Goal: Information Seeking & Learning: Check status

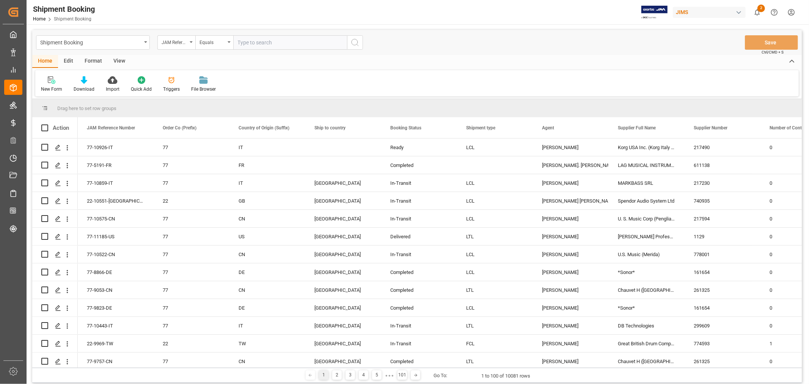
click at [311, 43] on input "text" at bounding box center [290, 42] width 114 height 14
type input "77-11269-us"
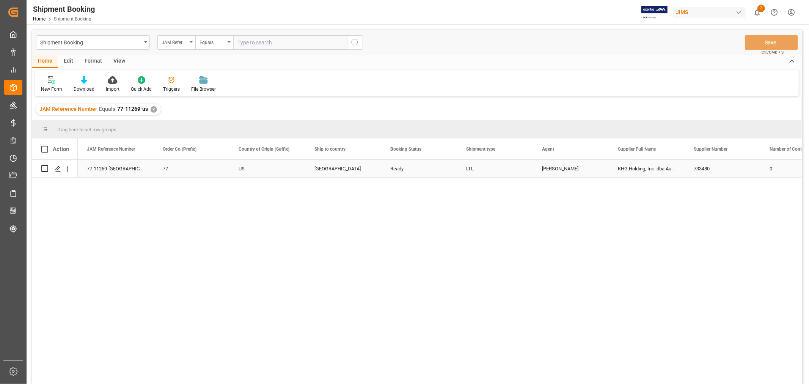
click at [108, 166] on div "77-11269-[GEOGRAPHIC_DATA]" at bounding box center [116, 168] width 76 height 17
click at [398, 171] on div "Ready" at bounding box center [419, 168] width 58 height 17
click at [123, 60] on div "View" at bounding box center [119, 61] width 23 height 13
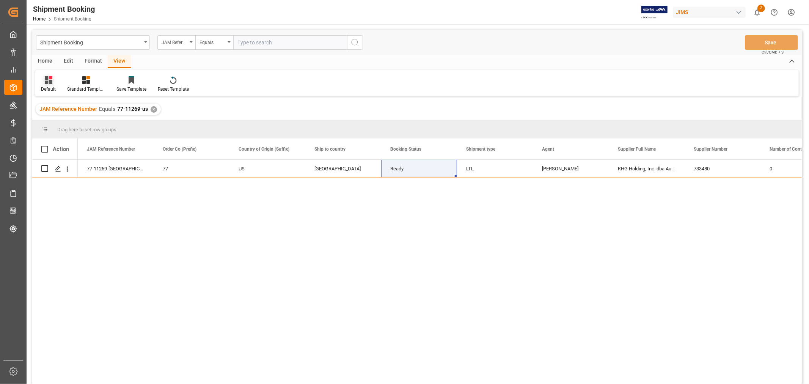
click at [42, 86] on div "Default" at bounding box center [48, 89] width 15 height 7
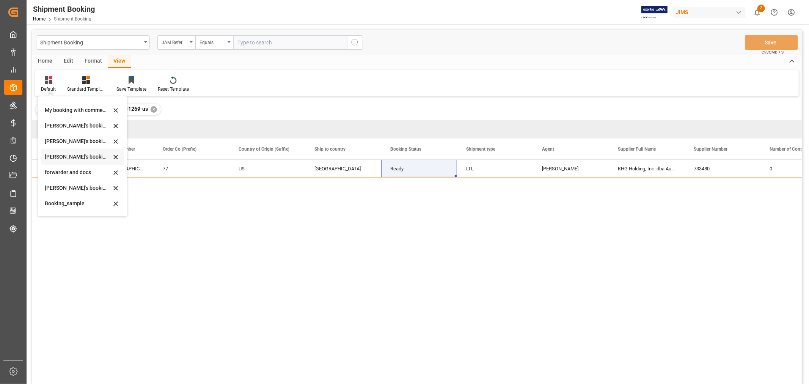
scroll to position [72, 0]
click at [63, 206] on div "booking_5" at bounding box center [78, 206] width 66 height 8
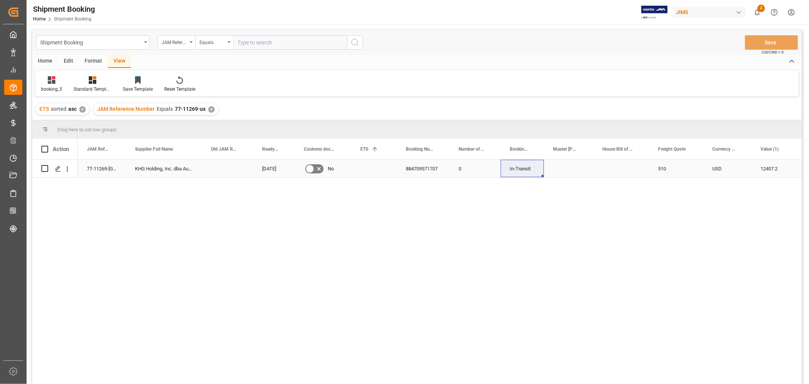
click at [361, 169] on div "Press SPACE to select this row." at bounding box center [374, 168] width 46 height 17
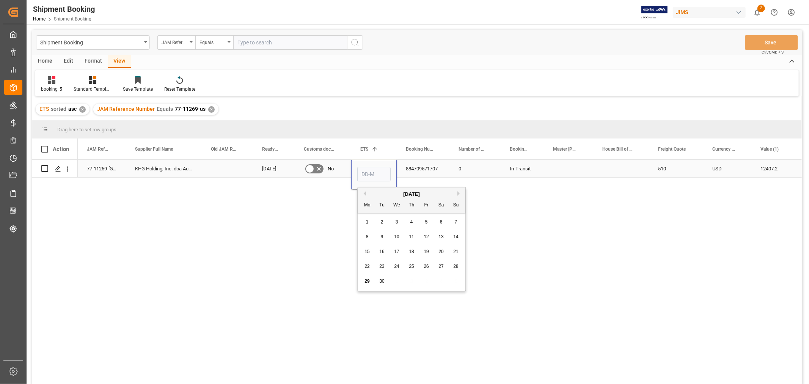
click at [361, 169] on input "Press SPACE to select this row." at bounding box center [373, 174] width 33 height 14
click at [365, 283] on span "29" at bounding box center [366, 280] width 5 height 5
type input "29-09-2025"
click at [442, 164] on div "884709571707" at bounding box center [423, 168] width 53 height 17
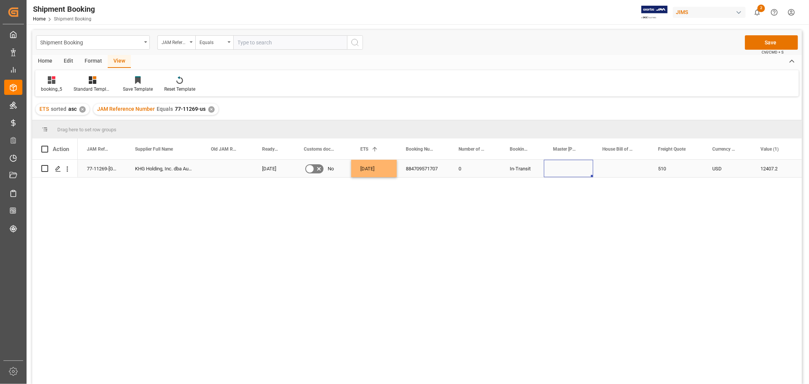
click at [552, 162] on div "Press SPACE to select this row." at bounding box center [568, 168] width 49 height 17
click at [756, 45] on button "Save" at bounding box center [771, 42] width 53 height 14
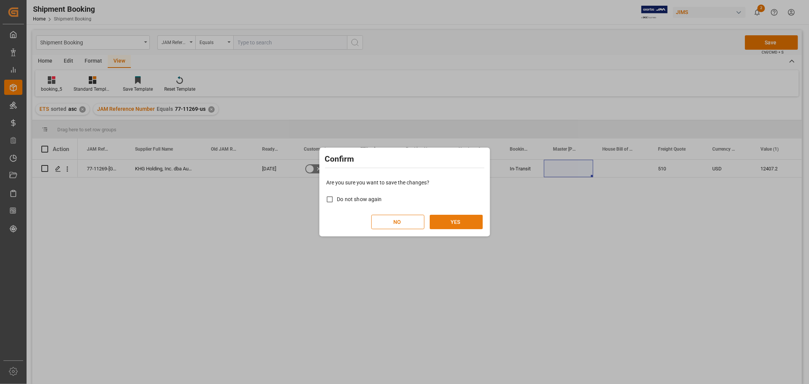
click at [455, 223] on button "YES" at bounding box center [456, 222] width 53 height 14
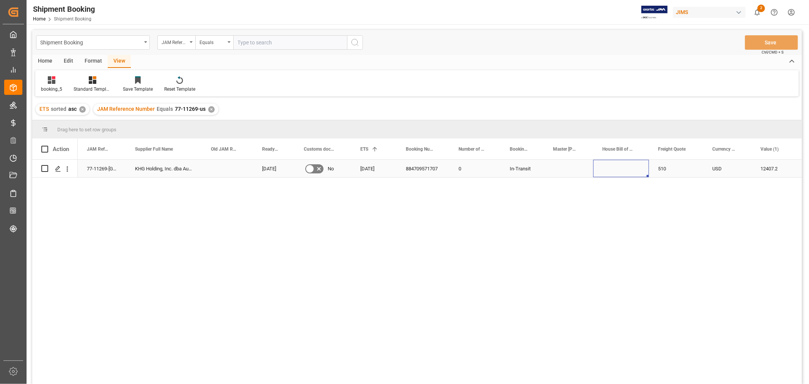
click at [618, 165] on div "Press SPACE to select this row." at bounding box center [621, 168] width 56 height 17
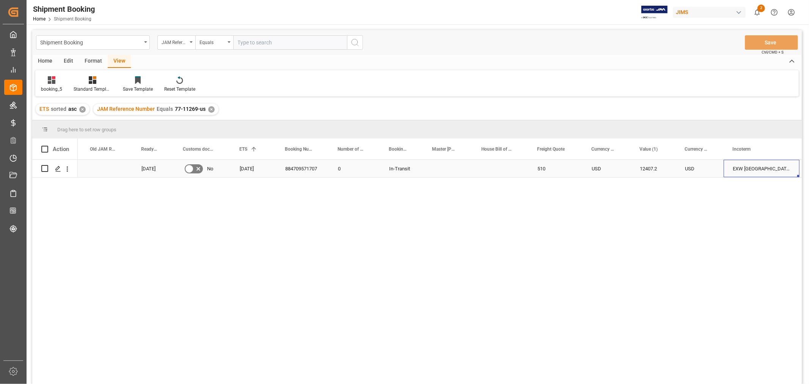
scroll to position [0, 168]
click at [687, 165] on div "EXW Shenzhen, China" at bounding box center [714, 168] width 76 height 17
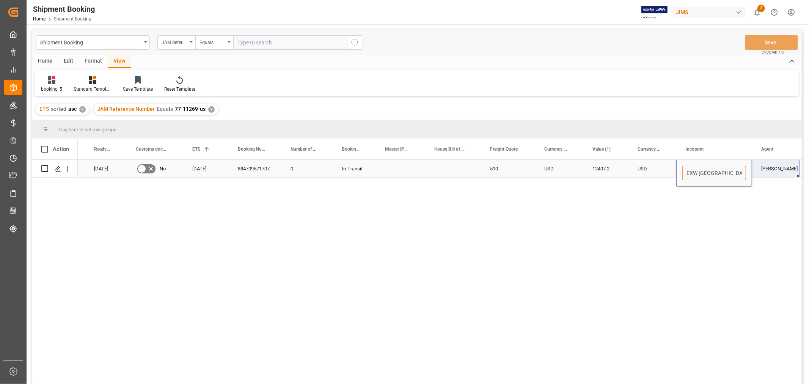
drag, startPoint x: 700, startPoint y: 173, endPoint x: 752, endPoint y: 176, distance: 52.8
type input "EXW US"
click at [654, 172] on div "USD" at bounding box center [652, 168] width 48 height 17
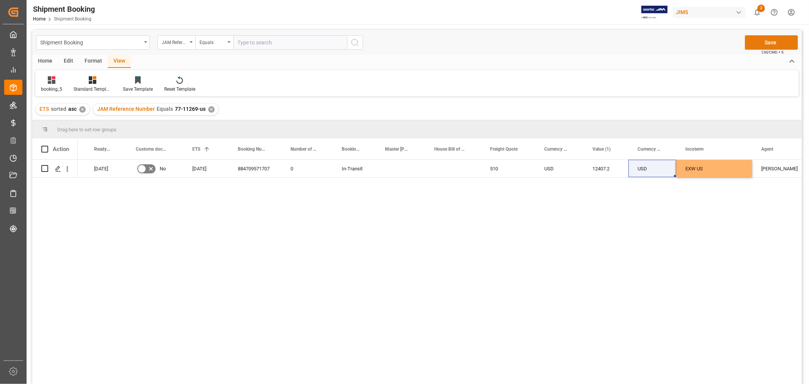
click at [764, 38] on button "Save" at bounding box center [771, 42] width 53 height 14
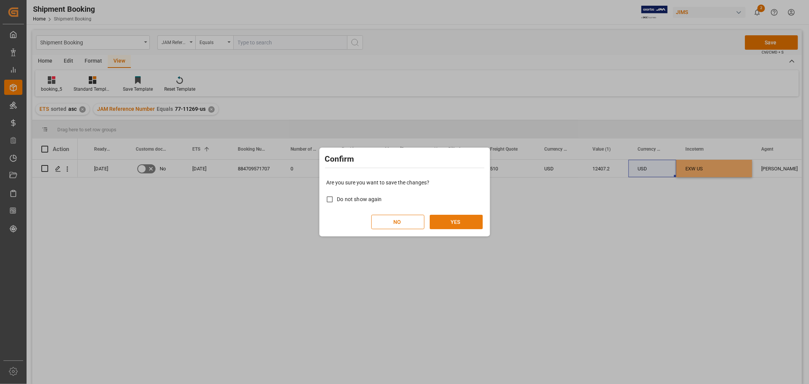
click at [449, 218] on button "YES" at bounding box center [456, 222] width 53 height 14
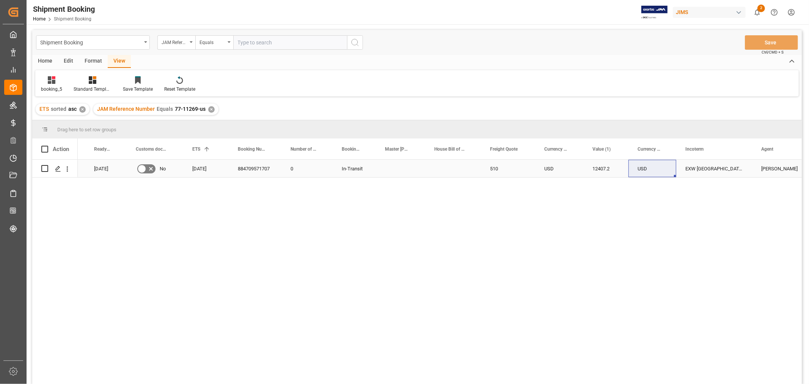
click at [109, 164] on div "29-09-2025" at bounding box center [106, 168] width 42 height 17
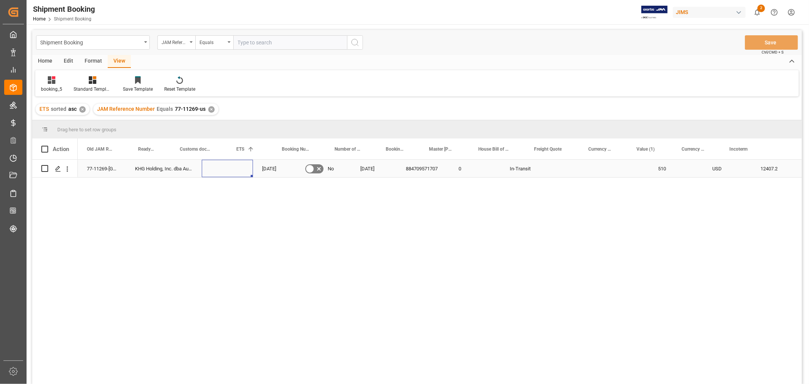
scroll to position [0, 0]
click at [114, 169] on div "77-11269-[GEOGRAPHIC_DATA]" at bounding box center [102, 168] width 48 height 17
click at [563, 172] on div "Press SPACE to select this row." at bounding box center [568, 168] width 49 height 17
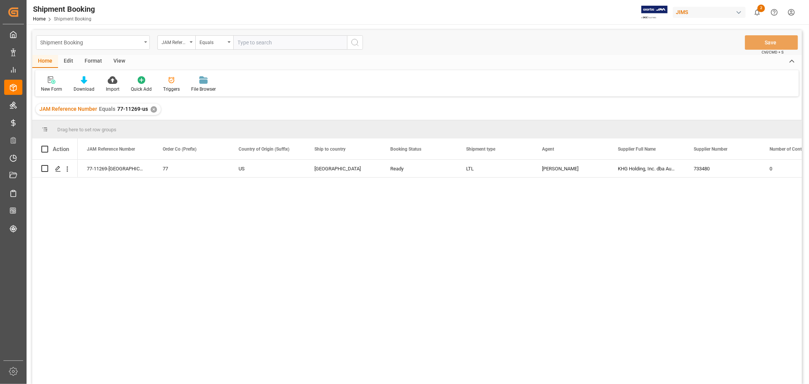
click at [149, 42] on div "Shipment Booking" at bounding box center [93, 42] width 114 height 14
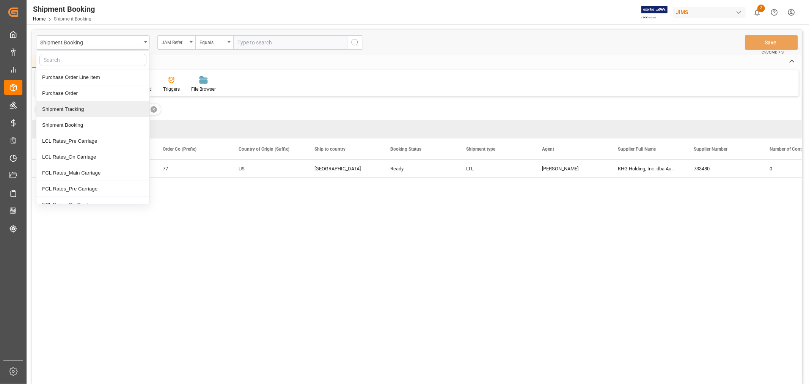
click at [97, 111] on div "Shipment Tracking" at bounding box center [92, 109] width 113 height 16
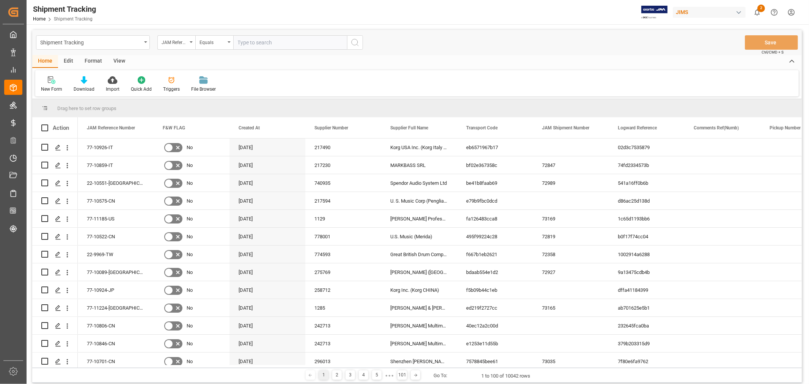
click at [275, 40] on input "text" at bounding box center [290, 42] width 114 height 14
paste input "77-10846-CN"
type input "77-10846-CN"
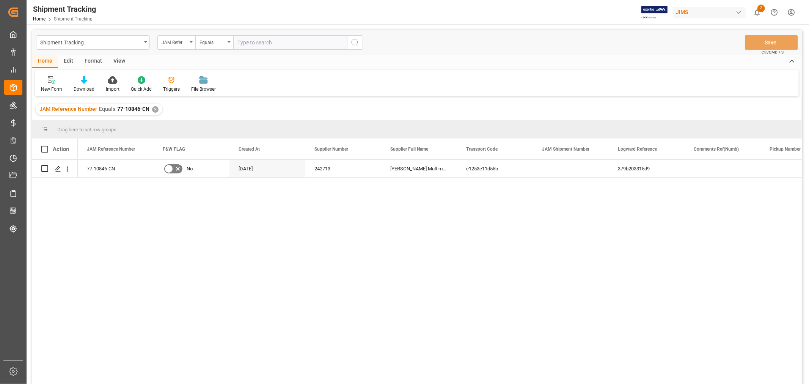
click at [116, 60] on div "View" at bounding box center [119, 61] width 23 height 13
click at [46, 86] on div "Default" at bounding box center [48, 89] width 15 height 7
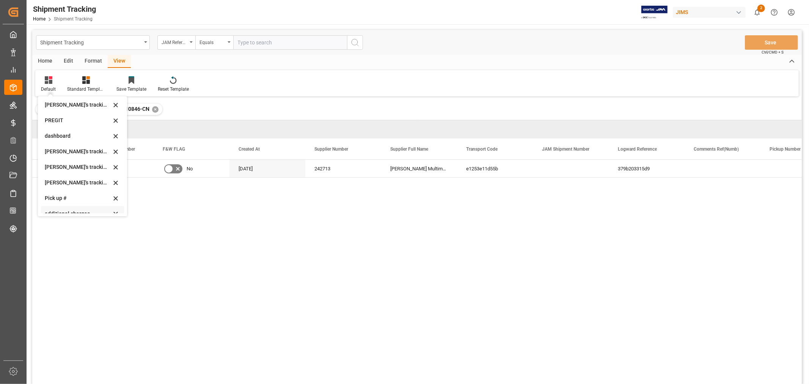
scroll to position [126, 0]
click at [87, 165] on div "Huixin's tracking all_sample" at bounding box center [78, 167] width 66 height 8
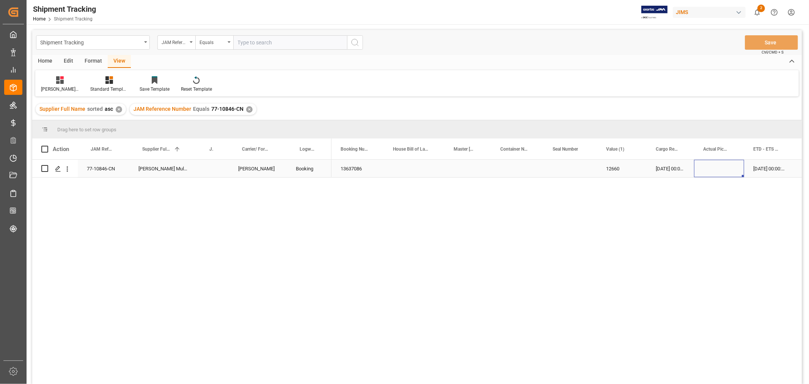
click at [729, 171] on div "Press SPACE to select this row." at bounding box center [719, 168] width 50 height 17
click at [723, 168] on div "Press SPACE to select this row." at bounding box center [719, 168] width 50 height 17
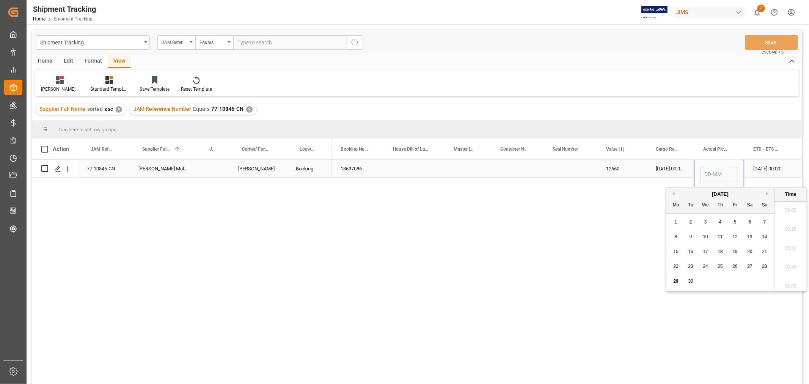
scroll to position [988, 0]
click at [723, 168] on input "Press SPACE to select this row." at bounding box center [719, 174] width 38 height 14
click at [240, 111] on span "77-10846-CN" at bounding box center [227, 109] width 32 height 6
click at [246, 110] on div "✕" at bounding box center [249, 109] width 6 height 6
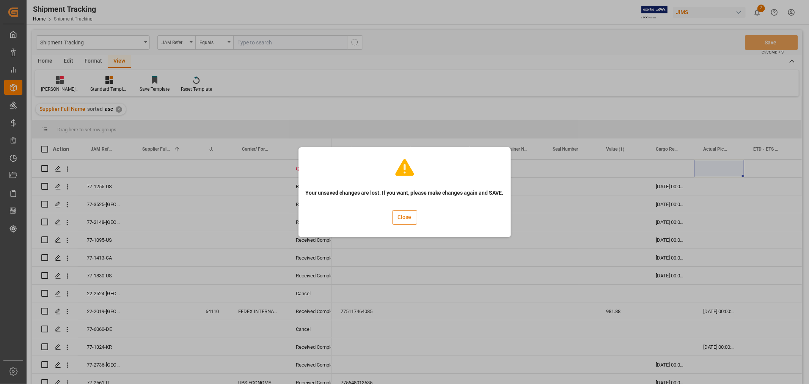
click at [399, 216] on button "Close" at bounding box center [404, 217] width 25 height 14
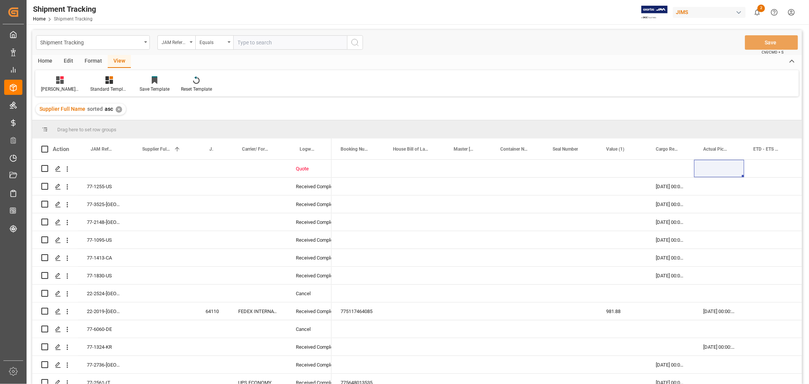
click at [282, 44] on input "text" at bounding box center [290, 42] width 114 height 14
paste input "77-11269-US"
type input "77-11269-US"
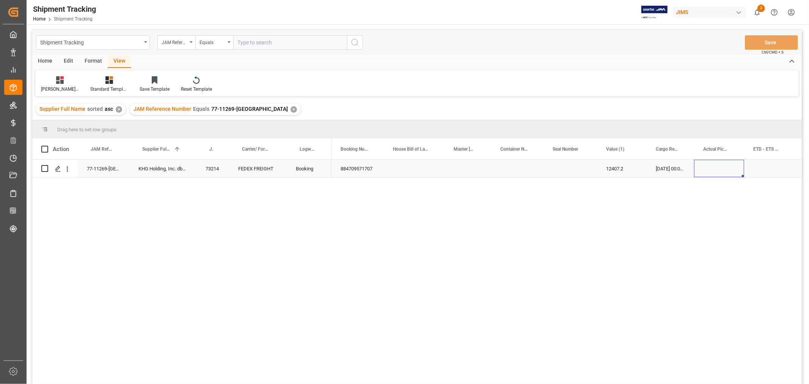
click at [714, 167] on div "Press SPACE to select this row." at bounding box center [719, 168] width 50 height 17
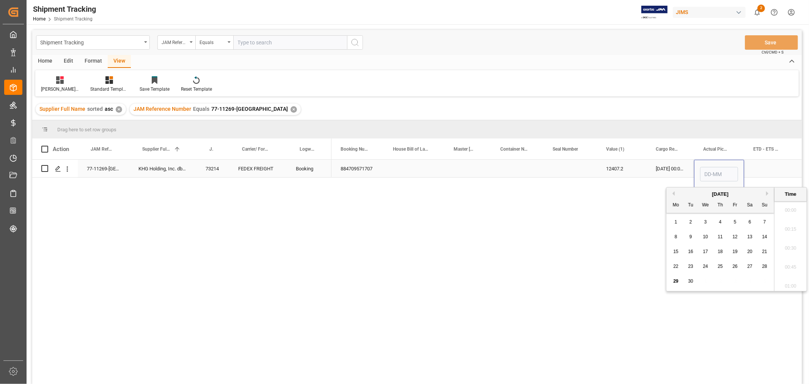
scroll to position [988, 0]
click at [672, 280] on div "29" at bounding box center [675, 281] width 9 height 9
type input "29-09-2025 00:00"
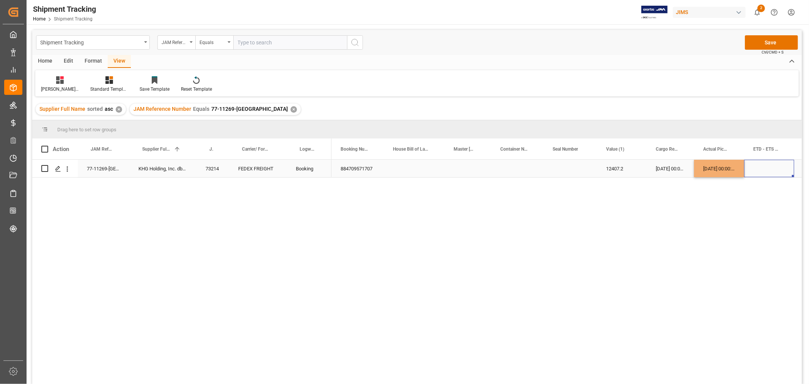
click at [759, 166] on div "Press SPACE to select this row." at bounding box center [769, 168] width 50 height 17
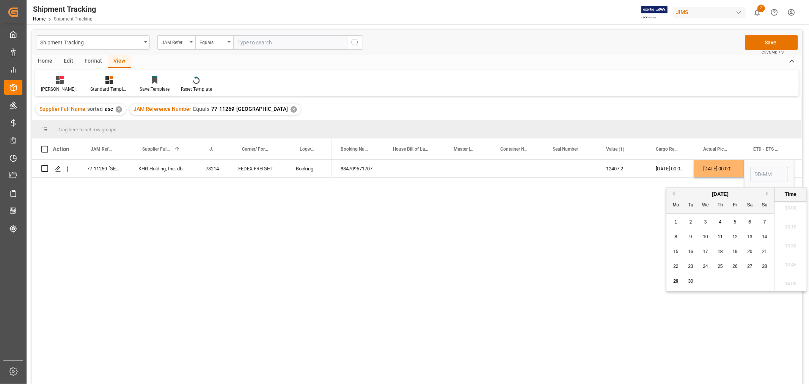
click at [674, 285] on div "29" at bounding box center [675, 281] width 9 height 9
type input "29-09-2025 00:00"
drag, startPoint x: 650, startPoint y: 168, endPoint x: 653, endPoint y: 165, distance: 4.8
click at [651, 168] on div "29-09-2025 00:00:00" at bounding box center [669, 168] width 47 height 17
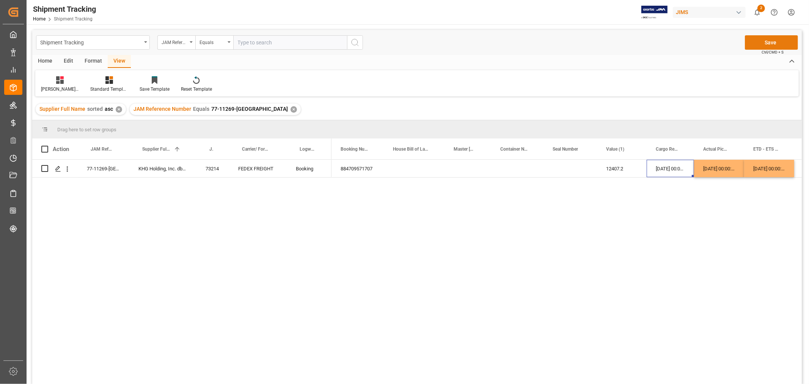
click at [756, 41] on button "Save" at bounding box center [771, 42] width 53 height 14
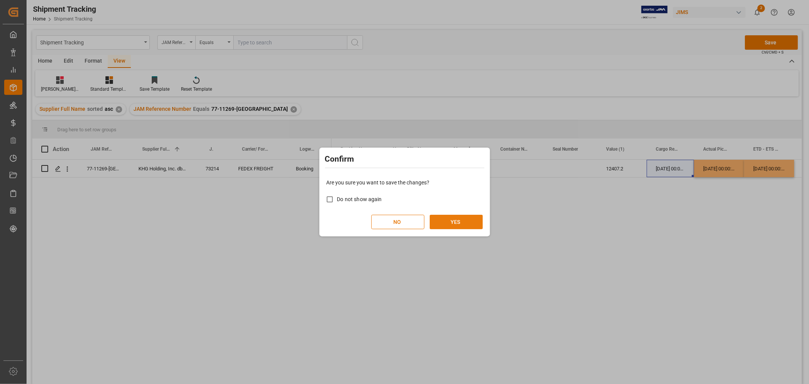
click at [446, 217] on button "YES" at bounding box center [456, 222] width 53 height 14
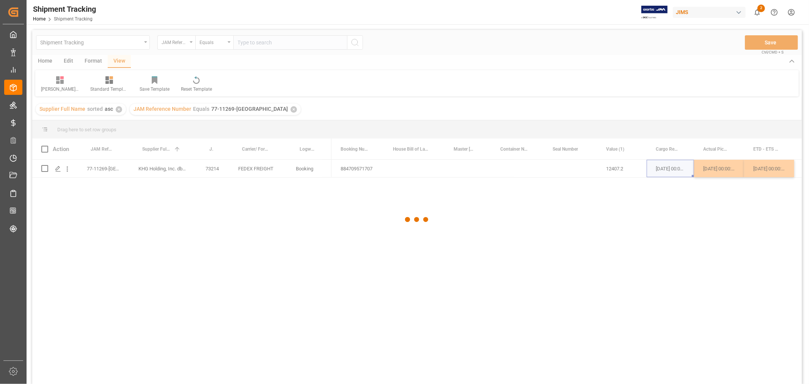
click at [467, 174] on div at bounding box center [416, 219] width 769 height 379
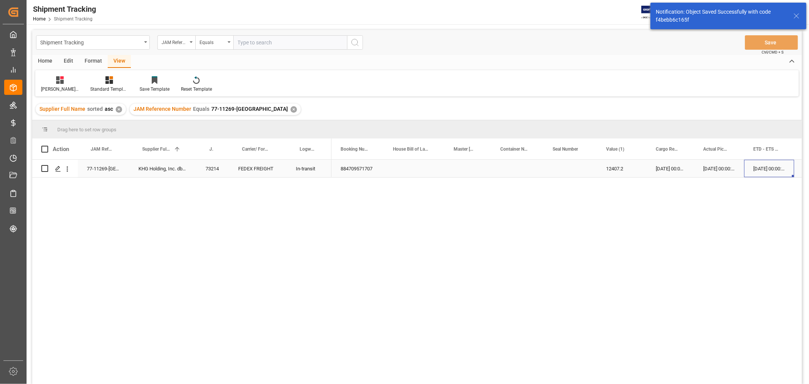
click at [759, 169] on div "29-09-2025 00:00:00" at bounding box center [769, 168] width 50 height 17
click at [731, 169] on div "Press SPACE to select this row." at bounding box center [724, 168] width 49 height 17
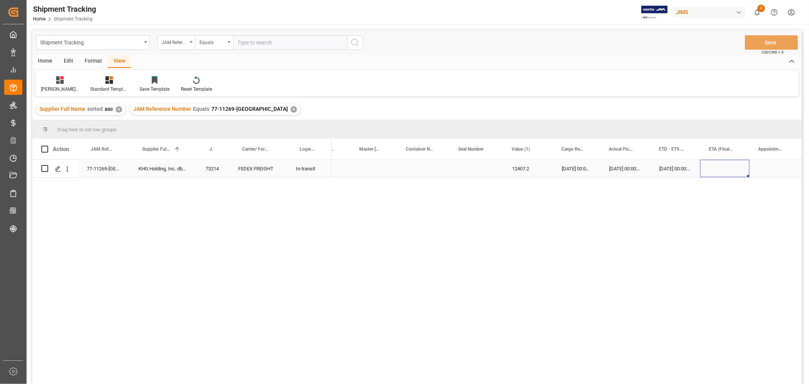
click at [731, 169] on div "Press SPACE to select this row." at bounding box center [724, 168] width 49 height 17
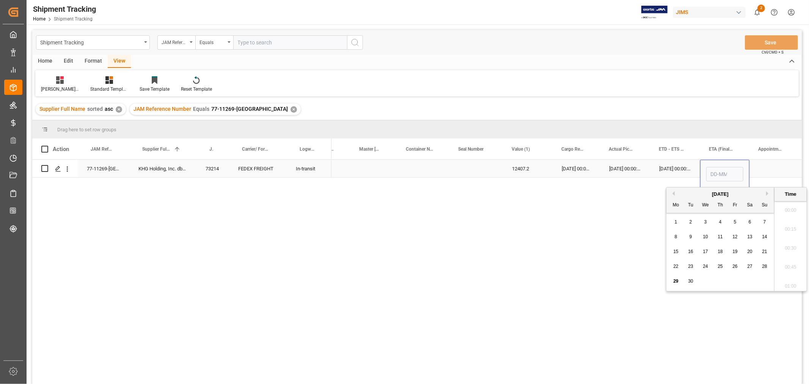
scroll to position [988, 0]
click at [765, 192] on div "September 2025" at bounding box center [720, 194] width 108 height 8
click at [767, 192] on button "Next Month" at bounding box center [768, 193] width 5 height 5
click at [703, 236] on div "8" at bounding box center [705, 236] width 9 height 9
type input "08-10-2025 00:00"
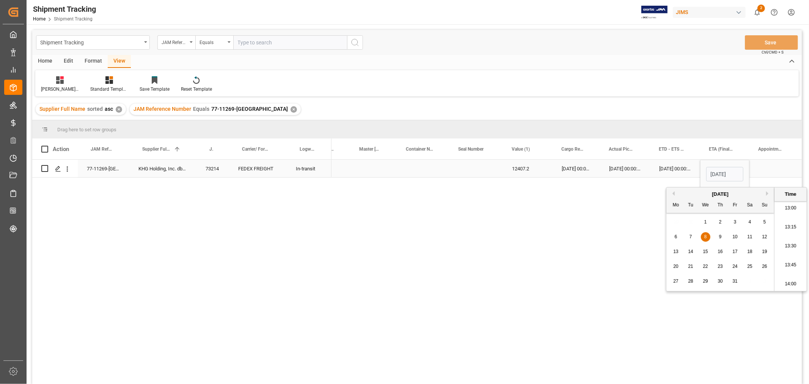
click at [657, 170] on div "29-09-2025 00:00:00" at bounding box center [675, 168] width 50 height 17
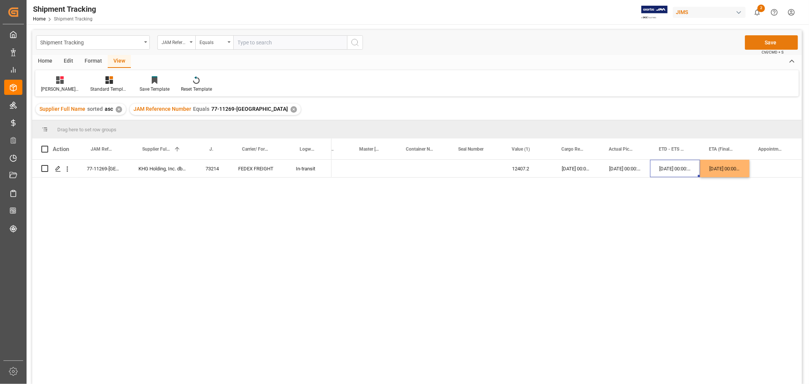
click at [771, 41] on button "Save" at bounding box center [771, 42] width 53 height 14
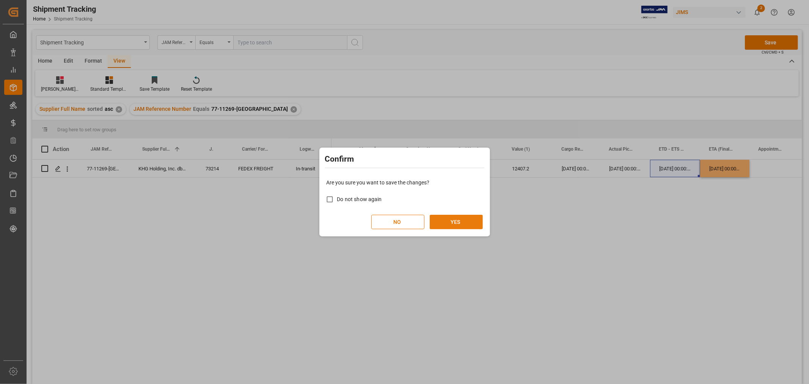
click at [465, 222] on button "YES" at bounding box center [456, 222] width 53 height 14
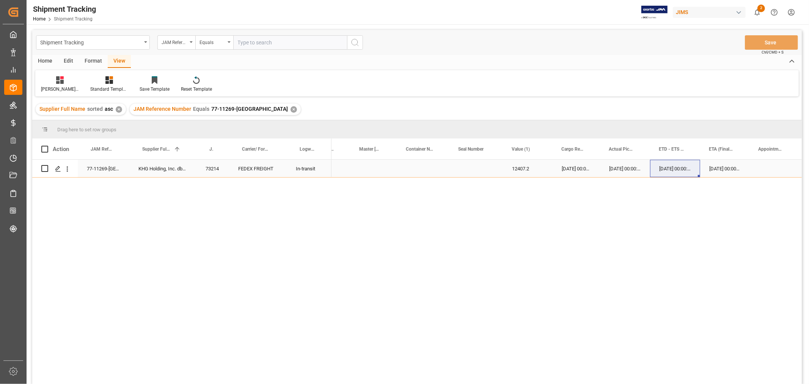
click at [774, 175] on div "Press SPACE to select this row." at bounding box center [774, 168] width 50 height 17
click at [484, 167] on div "Press SPACE to select this row." at bounding box center [475, 168] width 53 height 17
drag, startPoint x: 491, startPoint y: 149, endPoint x: 453, endPoint y: 102, distance: 60.1
click at [453, 102] on div "Supplier Full Name sorted asc ✕ JAM Reference Number Equals 77-11269-US ✕" at bounding box center [416, 109] width 769 height 21
click at [491, 148] on span at bounding box center [489, 149] width 7 height 7
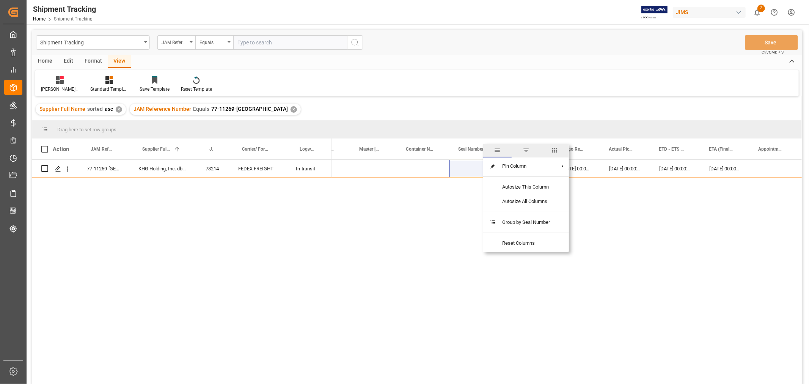
click at [555, 148] on span "columns" at bounding box center [554, 150] width 7 height 7
click at [491, 172] on input "Toggle Select All Columns" at bounding box center [491, 169] width 7 height 7
click at [490, 169] on input "Toggle Select All Columns" at bounding box center [491, 169] width 7 height 7
checkbox input "false"
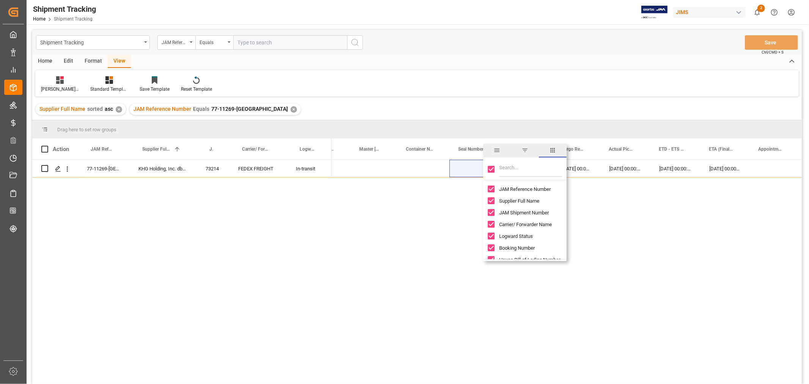
checkbox input "false"
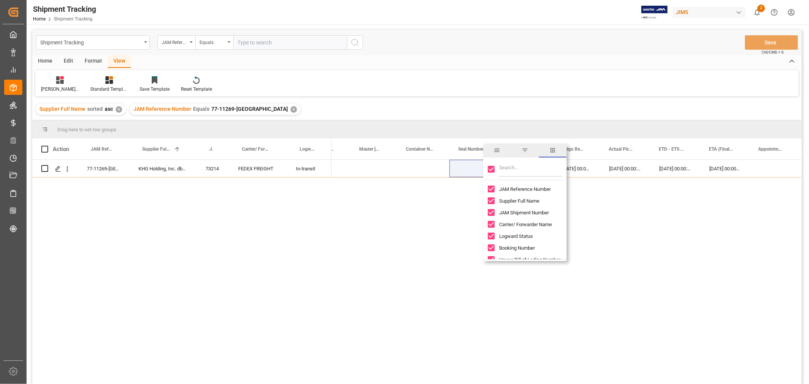
checkbox input "false"
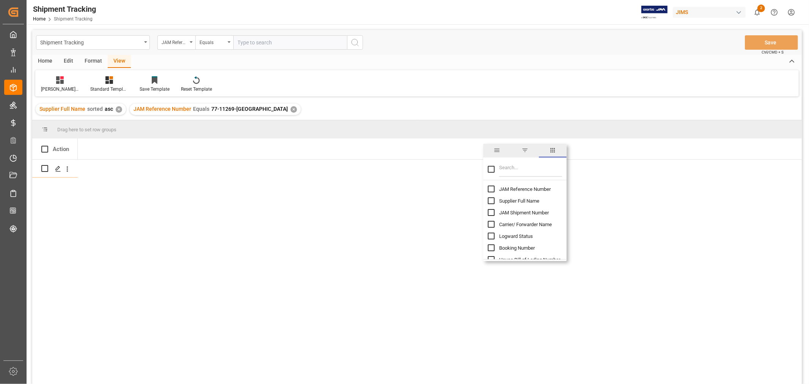
click at [503, 167] on input "Filter Columns Input" at bounding box center [530, 169] width 63 height 15
type input "INCO"
click at [491, 187] on input "Incoterm column toggle visibility (hidden)" at bounding box center [491, 188] width 7 height 7
checkbox input "true"
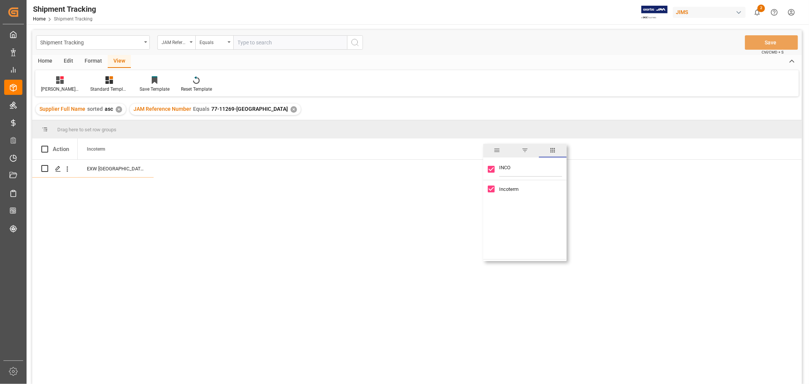
click at [397, 215] on div "EXW Shenzhen, China" at bounding box center [440, 274] width 724 height 229
click at [124, 170] on div "EXW Shenzhen, China" at bounding box center [116, 168] width 76 height 17
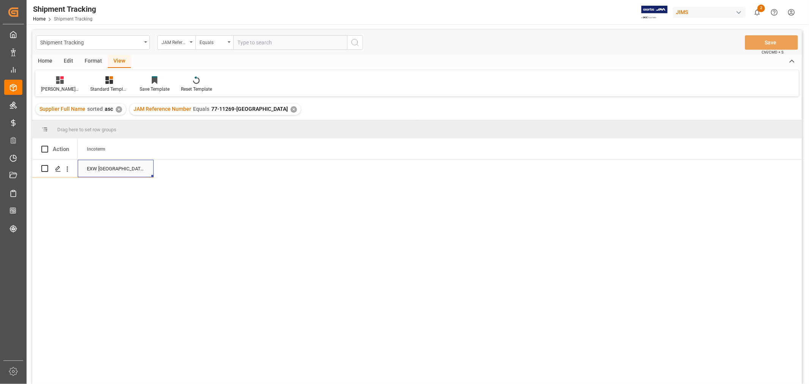
click at [124, 170] on div "EXW Shenzhen, China" at bounding box center [116, 168] width 76 height 17
click at [124, 170] on input "EXW Shenzhen, China" at bounding box center [116, 173] width 64 height 14
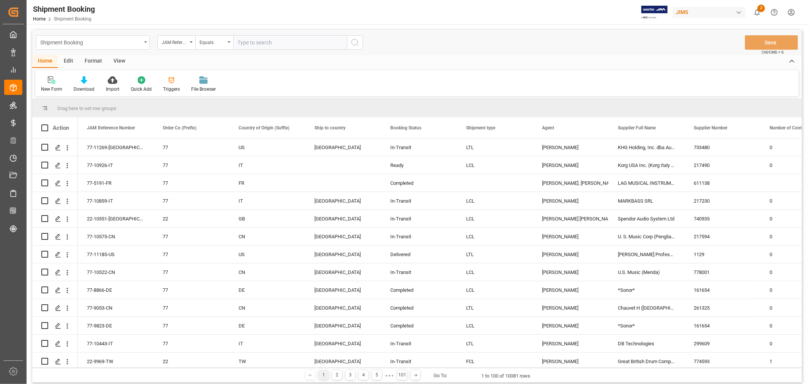
click at [141, 44] on div "Shipment Booking" at bounding box center [90, 41] width 101 height 9
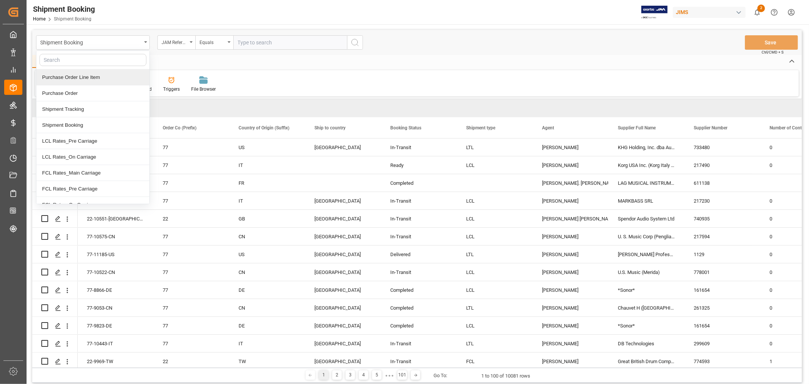
click at [85, 77] on div "Purchase Order Line Item" at bounding box center [92, 77] width 113 height 16
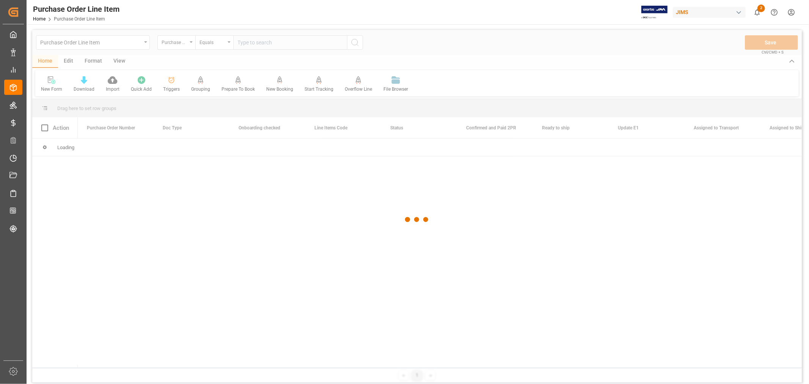
click at [177, 40] on div at bounding box center [416, 219] width 769 height 379
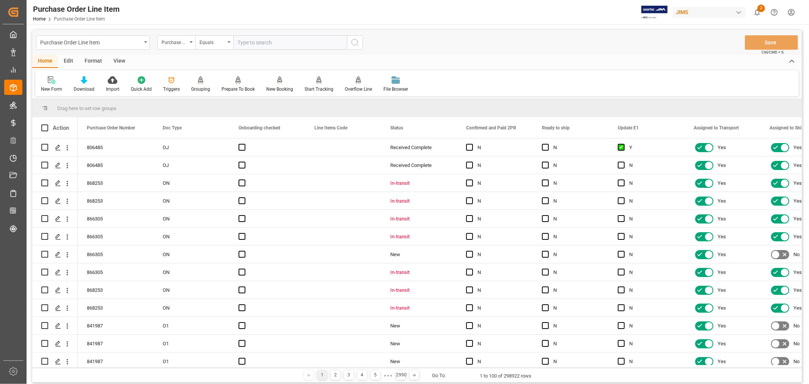
click at [178, 42] on div "Purchase Order Number" at bounding box center [175, 41] width 26 height 9
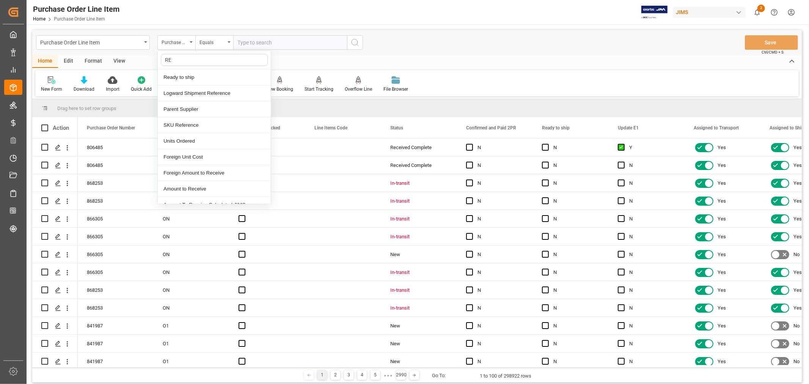
type input "REF"
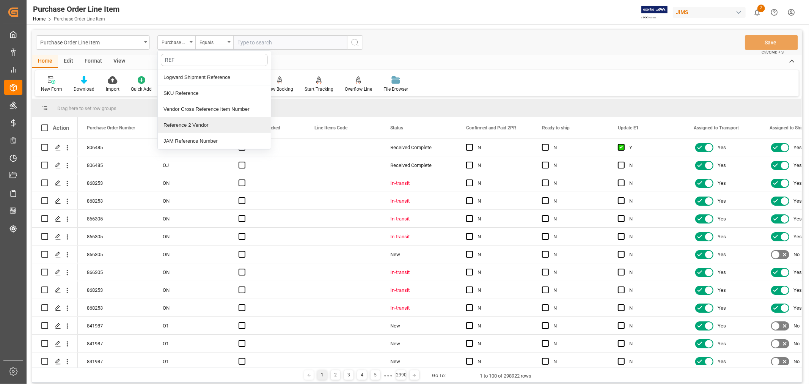
click at [188, 126] on div "Reference 2 Vendor" at bounding box center [214, 125] width 113 height 16
click at [249, 41] on input "text" at bounding box center [290, 42] width 114 height 14
paste input "77-11269-[GEOGRAPHIC_DATA]"
type input "77-11269-[GEOGRAPHIC_DATA]"
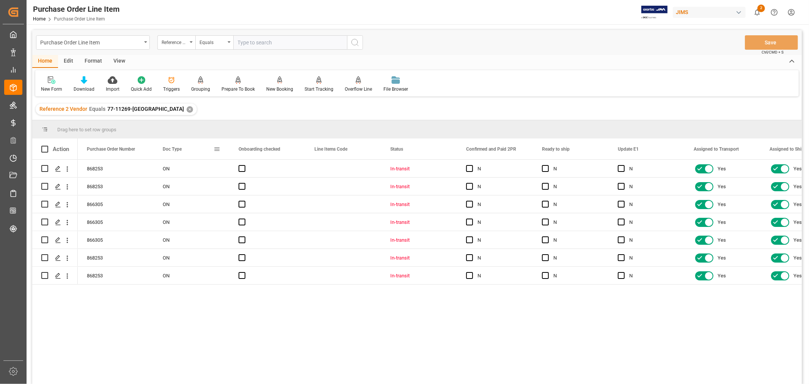
click at [217, 149] on span at bounding box center [216, 149] width 7 height 7
click at [281, 149] on span "columns" at bounding box center [280, 150] width 7 height 7
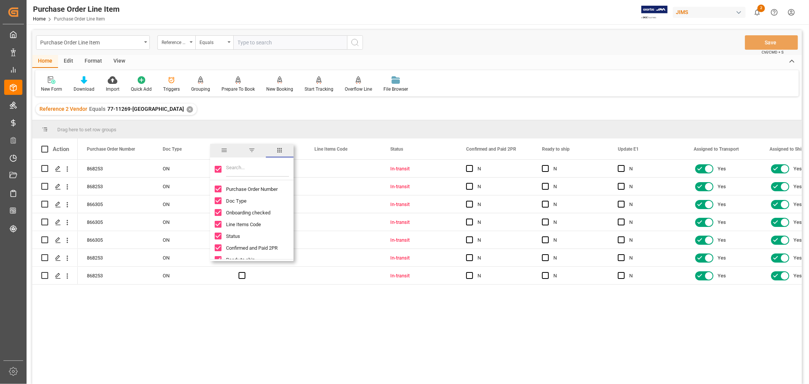
click at [218, 168] on input "Toggle Select All Columns" at bounding box center [218, 169] width 7 height 7
checkbox input "false"
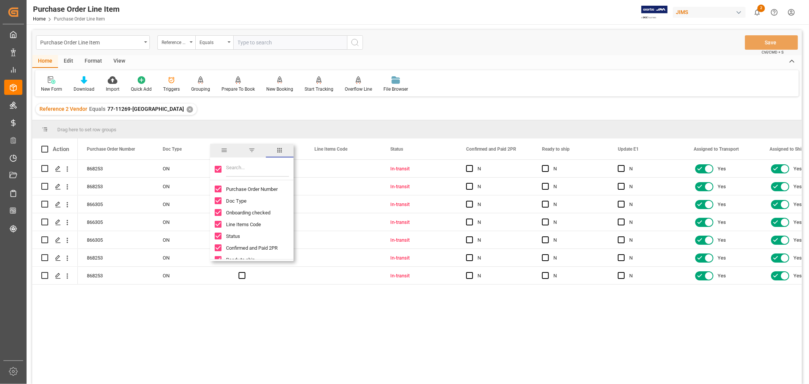
checkbox input "false"
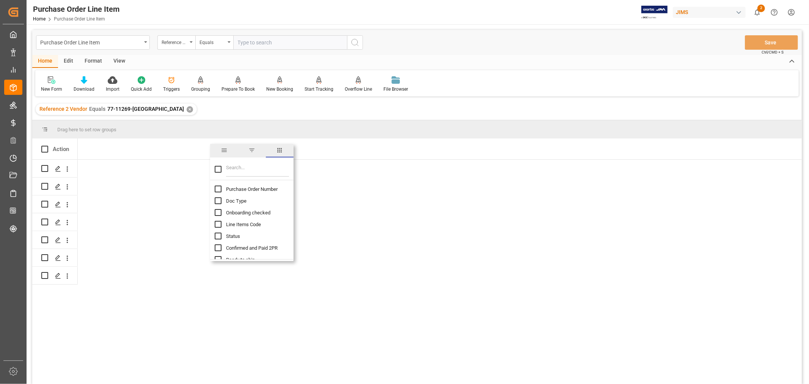
click at [234, 169] on input "Filter Columns Input" at bounding box center [257, 169] width 63 height 15
type input "INCO"
click at [219, 200] on input "Incoterm Transaction column toggle visibility (hidden)" at bounding box center [218, 200] width 7 height 7
checkbox input "true"
checkbox input "false"
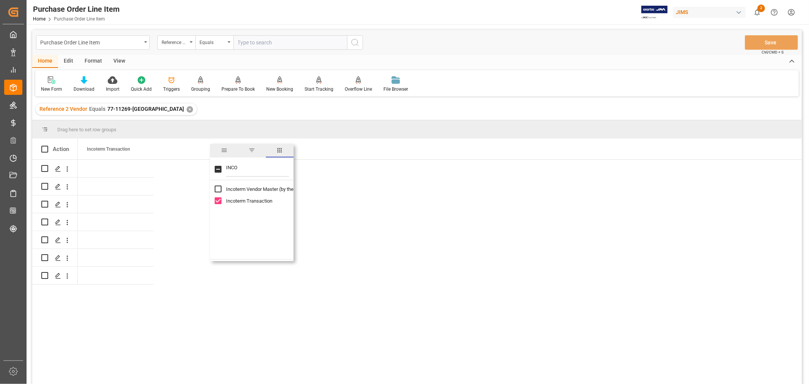
click at [218, 186] on input "Incoterm Vendor Master (by the supplier) column toggle visibility (hidden)" at bounding box center [218, 188] width 7 height 7
checkbox input "true"
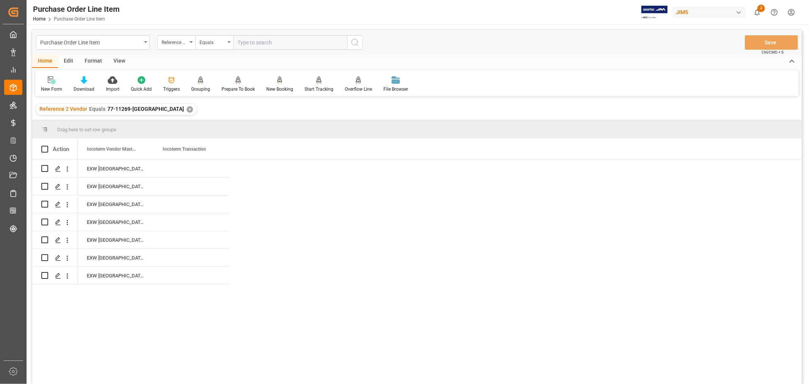
click at [381, 193] on div "EXW Shenzhen, China EXW Shenzhen, China EXW Shenzhen, China EXW Shenzhen, China…" at bounding box center [440, 274] width 724 height 229
click at [180, 169] on div "Press SPACE to select this row." at bounding box center [192, 168] width 76 height 17
click at [180, 169] on input "Press SPACE to select this row." at bounding box center [192, 173] width 64 height 14
type input "EXW US"
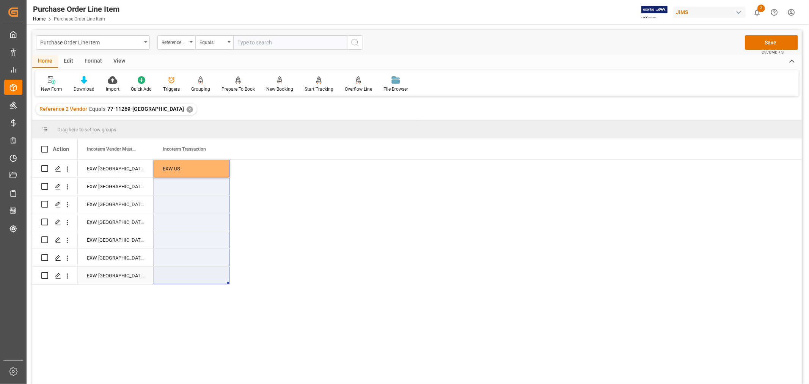
drag, startPoint x: 176, startPoint y: 164, endPoint x: 186, endPoint y: 272, distance: 108.5
click at [186, 272] on div "EXW US EXW Shenzhen, China EXW Shenzhen, China EXW Shenzhen, China EXW Shenzhen…" at bounding box center [154, 222] width 152 height 125
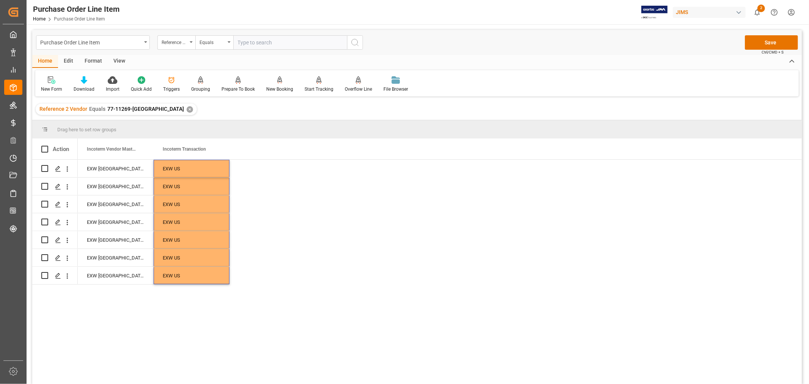
click at [296, 230] on div "EXW US EXW Shenzhen, China EXW US EXW Shenzhen, China EXW US EXW Shenzhen, Chin…" at bounding box center [440, 274] width 724 height 229
click at [753, 41] on button "Save" at bounding box center [771, 42] width 53 height 14
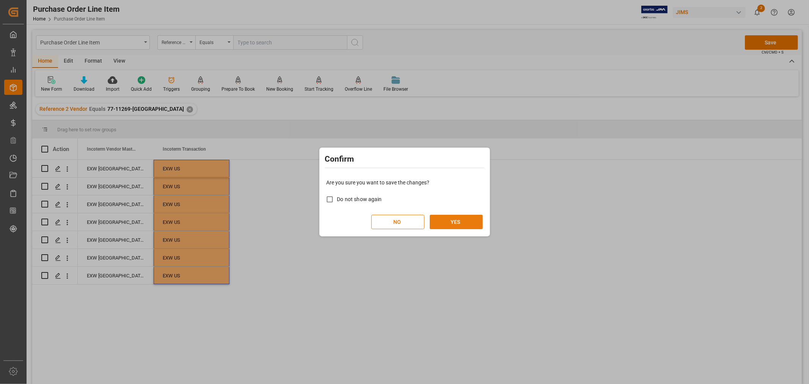
click at [458, 217] on button "YES" at bounding box center [456, 222] width 53 height 14
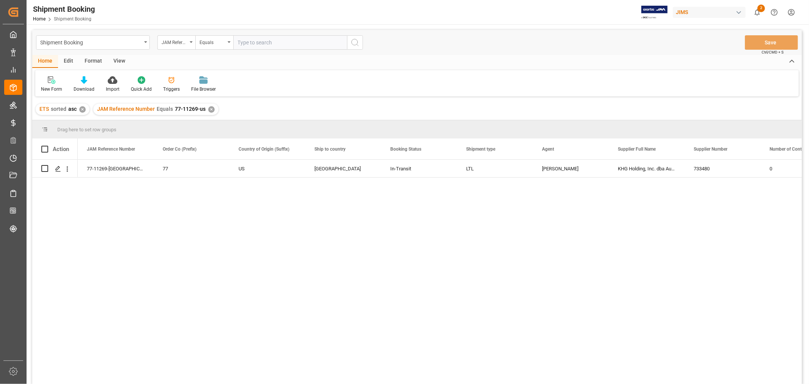
click at [120, 62] on div "View" at bounding box center [119, 61] width 23 height 13
click at [55, 86] on div "Default" at bounding box center [48, 89] width 15 height 7
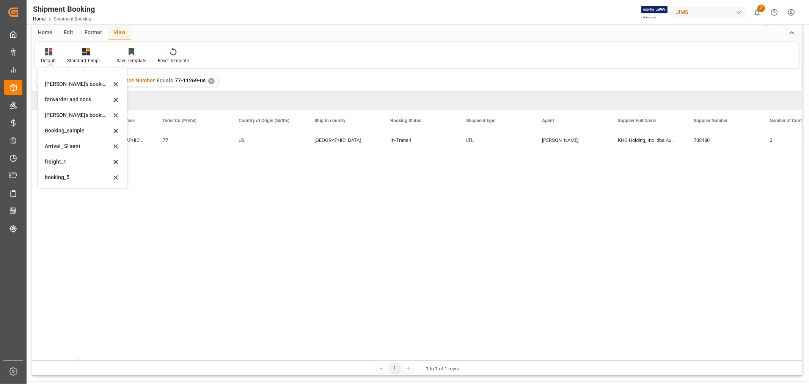
scroll to position [42, 0]
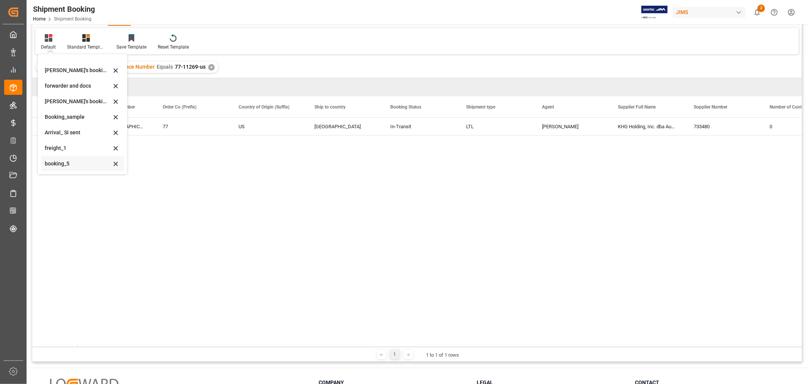
click at [63, 168] on div "booking_5" at bounding box center [82, 164] width 83 height 16
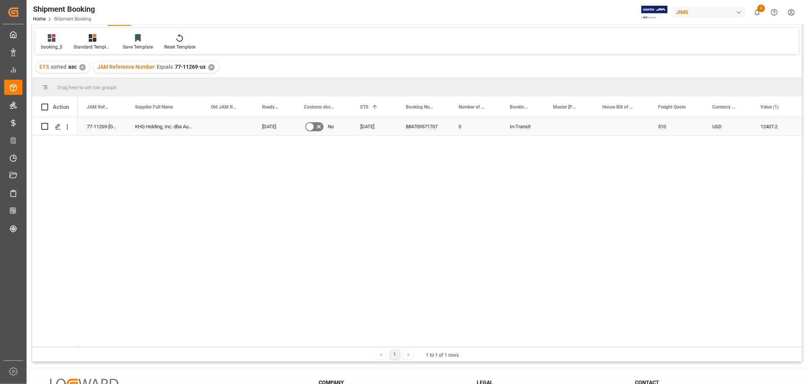
click at [599, 130] on div "Press SPACE to select this row." at bounding box center [621, 126] width 56 height 17
drag, startPoint x: 529, startPoint y: 108, endPoint x: 532, endPoint y: 105, distance: 4.0
click at [532, 105] on span at bounding box center [531, 107] width 7 height 7
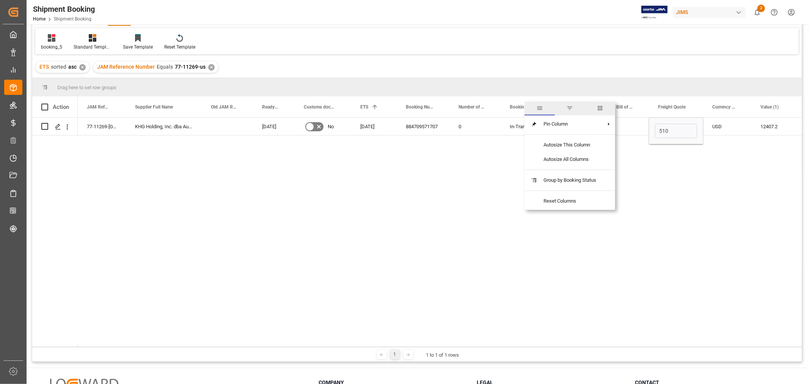
click at [601, 105] on span "columns" at bounding box center [599, 108] width 7 height 7
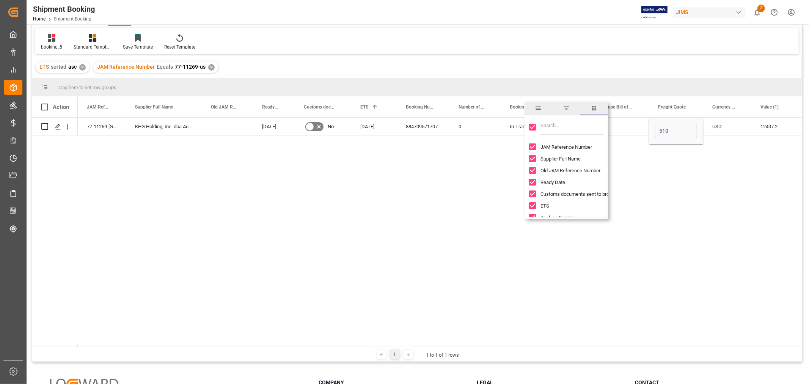
click at [535, 127] on input "Toggle Select All Columns" at bounding box center [532, 127] width 7 height 7
checkbox input "false"
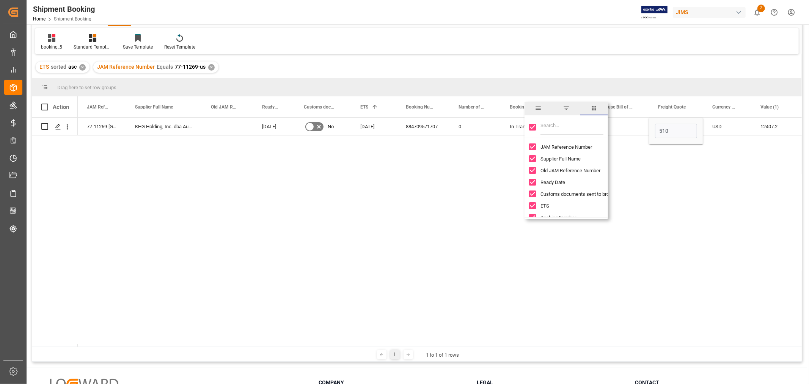
checkbox input "false"
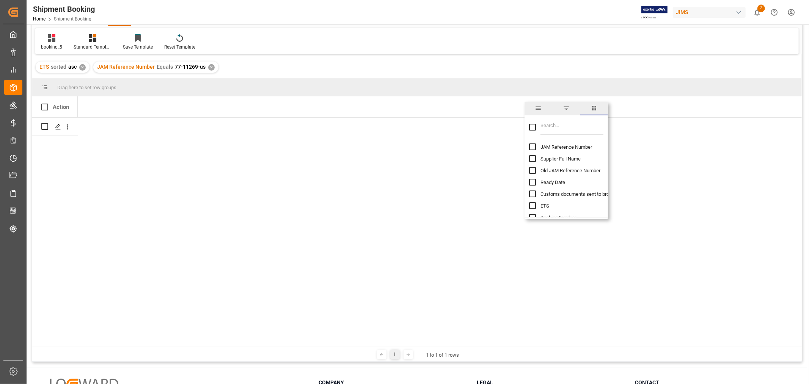
click at [567, 126] on input "Filter Columns Input" at bounding box center [571, 126] width 63 height 15
type input "INCO"
click at [532, 143] on input "Incoterm column toggle visibility (hidden)" at bounding box center [532, 146] width 7 height 7
checkbox input "true"
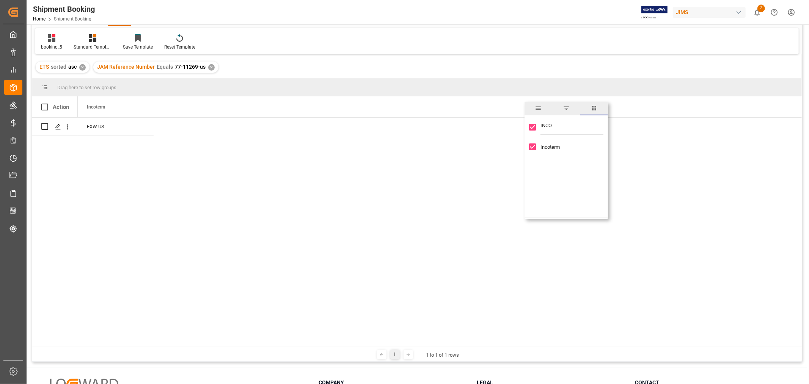
click at [532, 143] on input "Incoterm column toggle visibility (visible)" at bounding box center [532, 146] width 7 height 7
checkbox input "false"
click at [210, 67] on div "✕" at bounding box center [211, 67] width 6 height 6
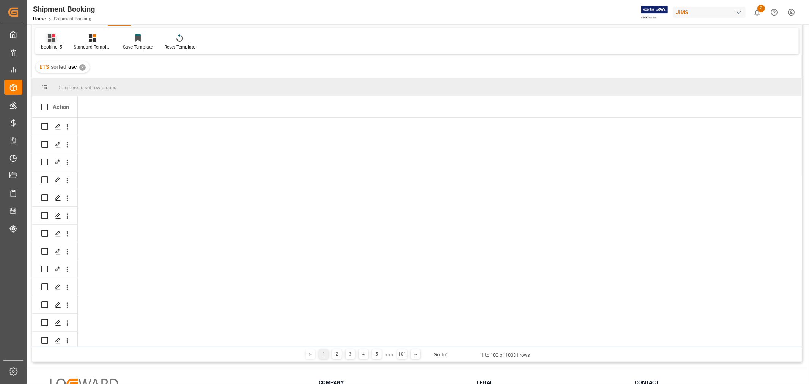
click at [55, 44] on div "booking_5" at bounding box center [51, 47] width 21 height 7
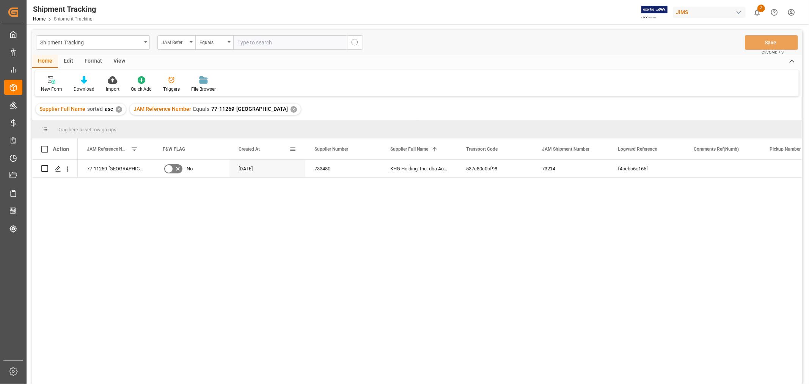
drag, startPoint x: 290, startPoint y: 149, endPoint x: 294, endPoint y: 146, distance: 5.4
click at [293, 146] on span at bounding box center [292, 149] width 7 height 7
click at [356, 147] on span "columns" at bounding box center [356, 150] width 7 height 7
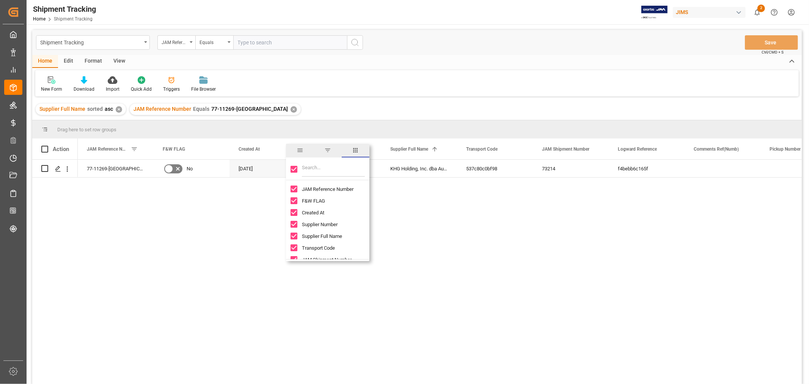
click at [293, 168] on input "Toggle Select All Columns" at bounding box center [293, 169] width 7 height 7
checkbox input "false"
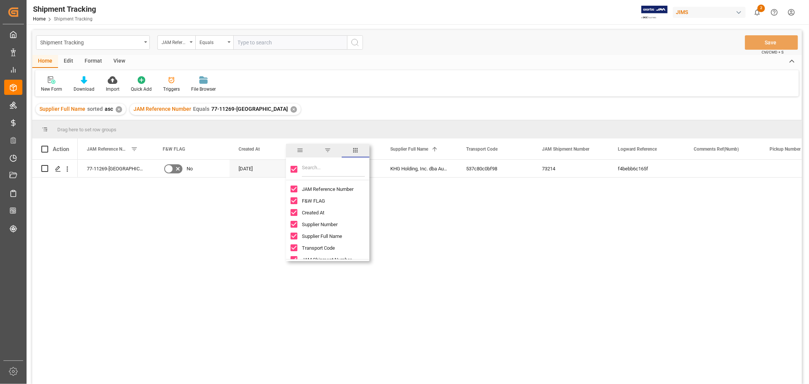
checkbox input "false"
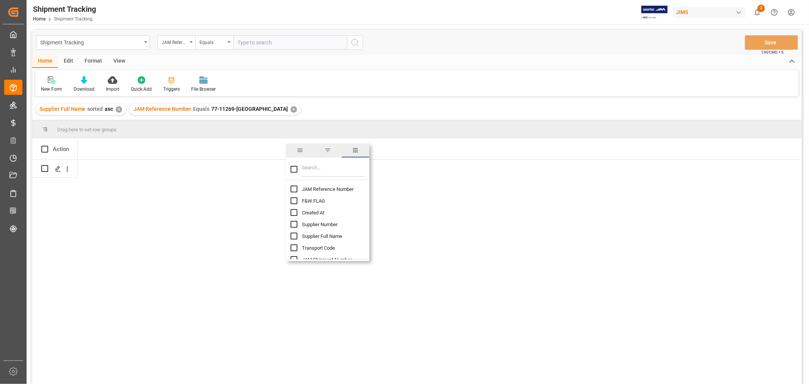
click at [308, 169] on input "Filter Columns Input" at bounding box center [333, 169] width 63 height 15
type input "INCO"
click at [295, 189] on input "Incoterm column toggle visibility (hidden)" at bounding box center [293, 188] width 7 height 7
checkbox input "true"
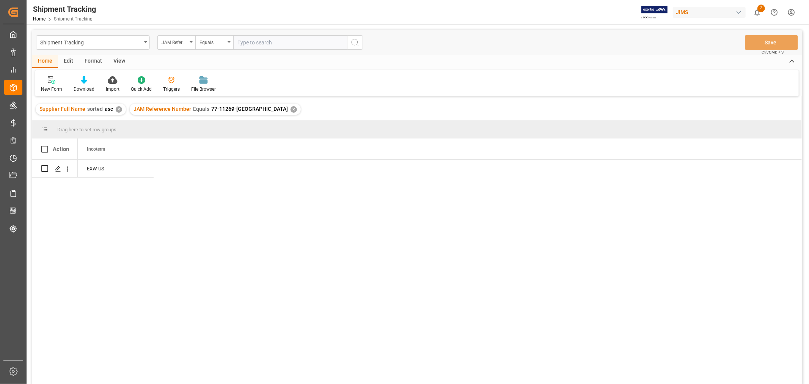
click at [414, 202] on div "EXW US" at bounding box center [440, 274] width 724 height 229
